Goal: Find specific page/section: Find specific page/section

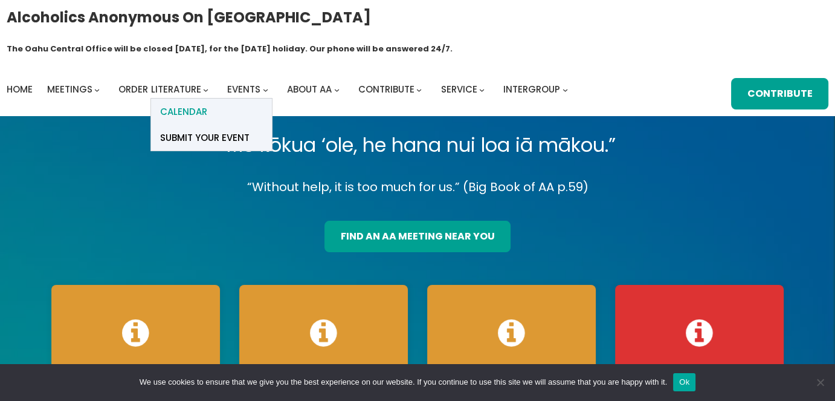
click at [196, 103] on span "Calendar" at bounding box center [183, 111] width 47 height 17
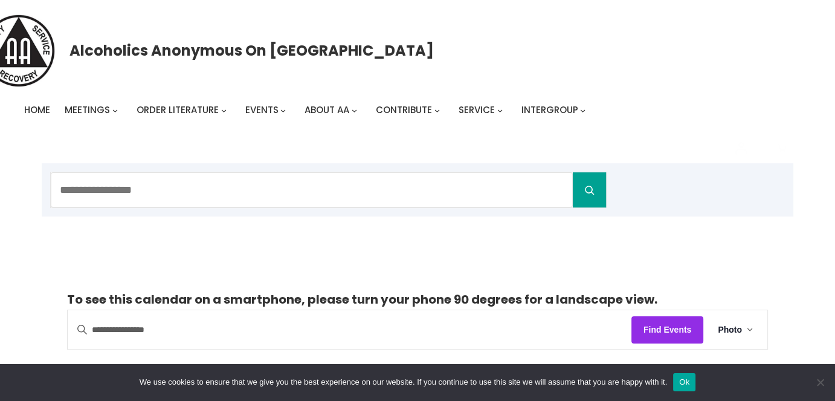
click at [680, 387] on button "Ok" at bounding box center [684, 382] width 22 height 18
